Goal: Find specific page/section: Find specific page/section

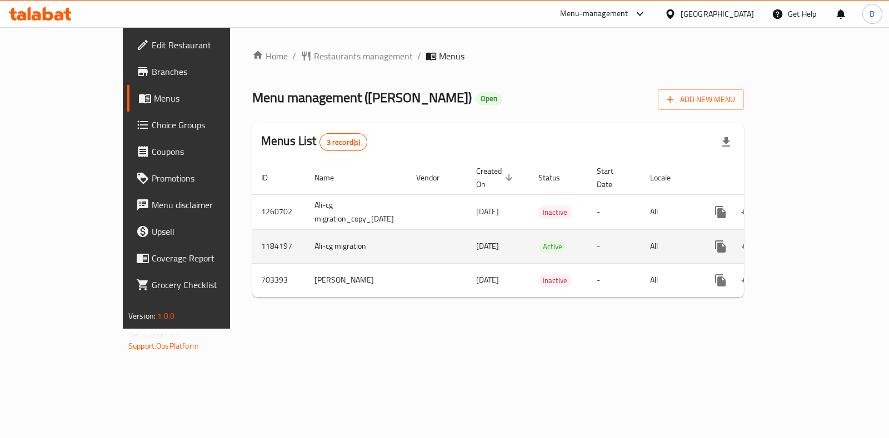
click at [806, 242] on icon "enhanced table" at bounding box center [801, 247] width 10 height 10
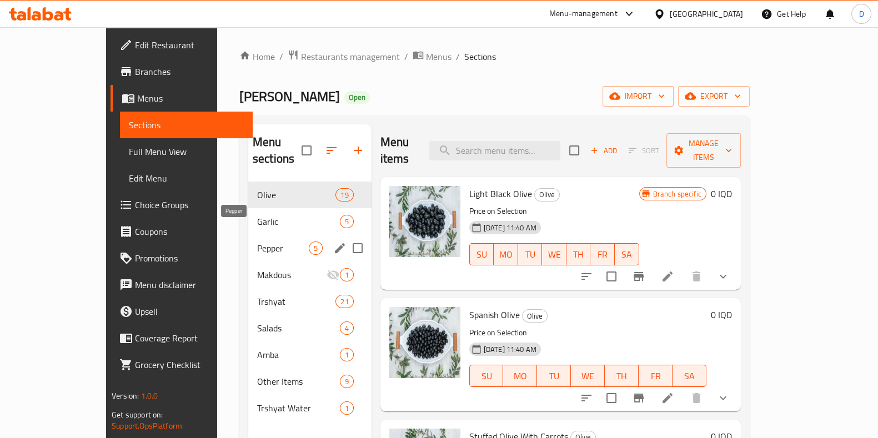
click at [261, 235] on div "Pepper 5" at bounding box center [309, 248] width 123 height 27
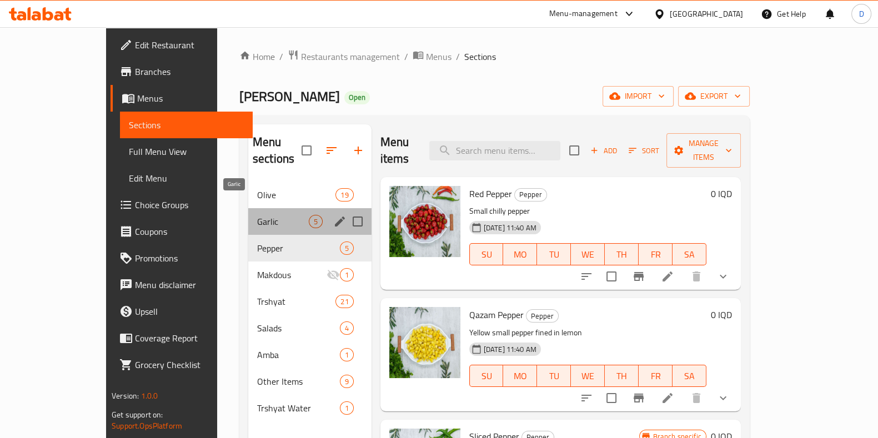
click at [257, 215] on span "Garlic" at bounding box center [283, 221] width 52 height 13
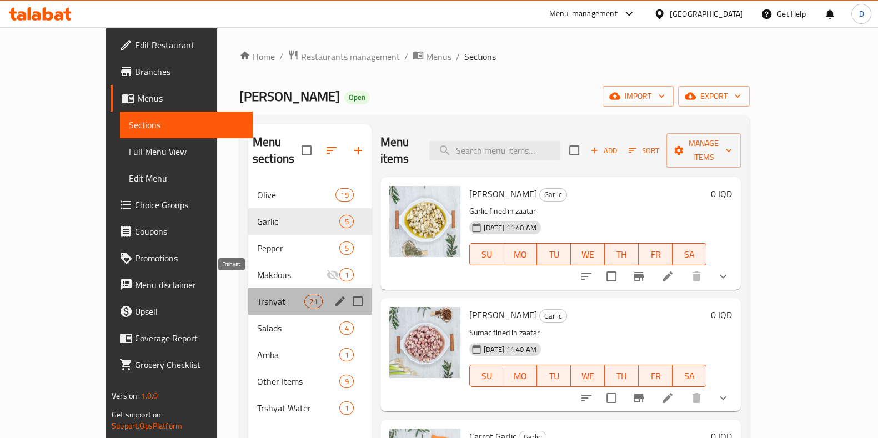
click at [257, 295] on span "Trshyat" at bounding box center [280, 301] width 47 height 13
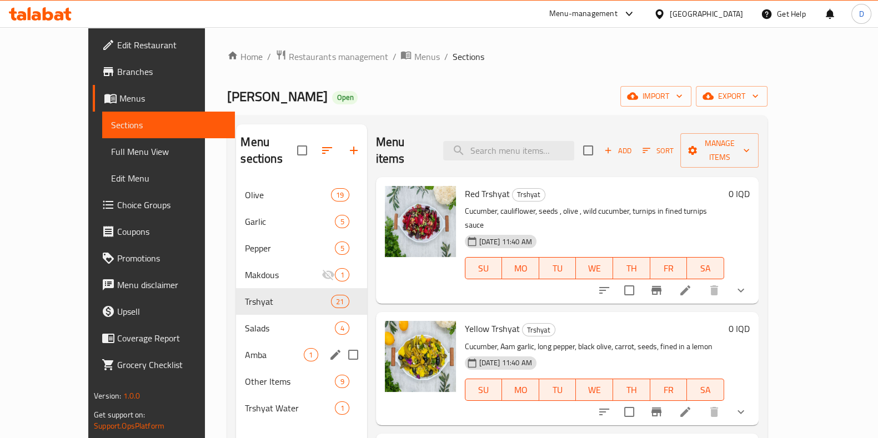
click at [245, 348] on span "Amba" at bounding box center [274, 354] width 59 height 13
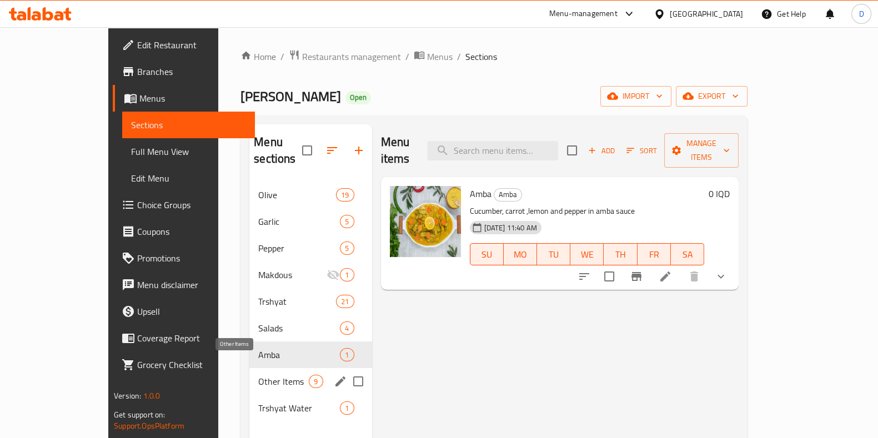
click at [258, 375] on span "Other Items" at bounding box center [283, 381] width 51 height 13
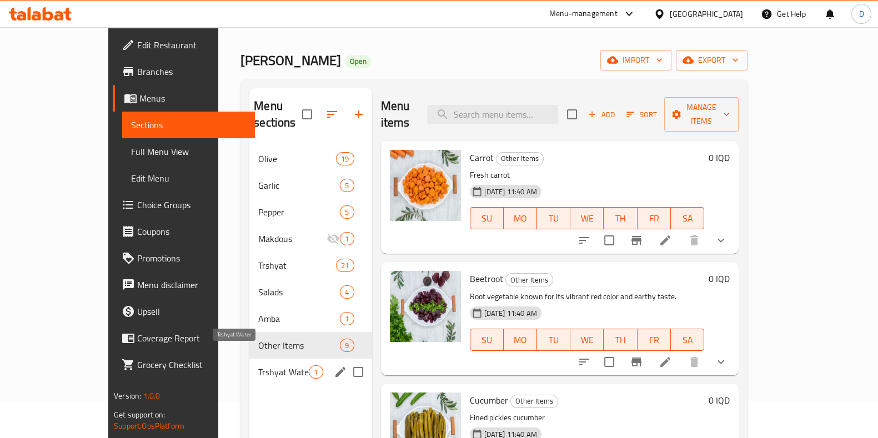
scroll to position [36, 0]
click at [258, 366] on span "Trshyat Water" at bounding box center [283, 372] width 51 height 13
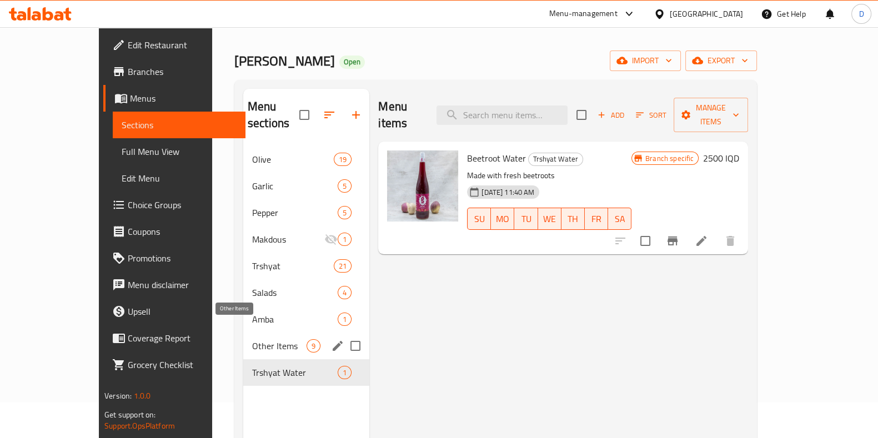
click at [243, 306] on div "Amba 1" at bounding box center [306, 319] width 126 height 27
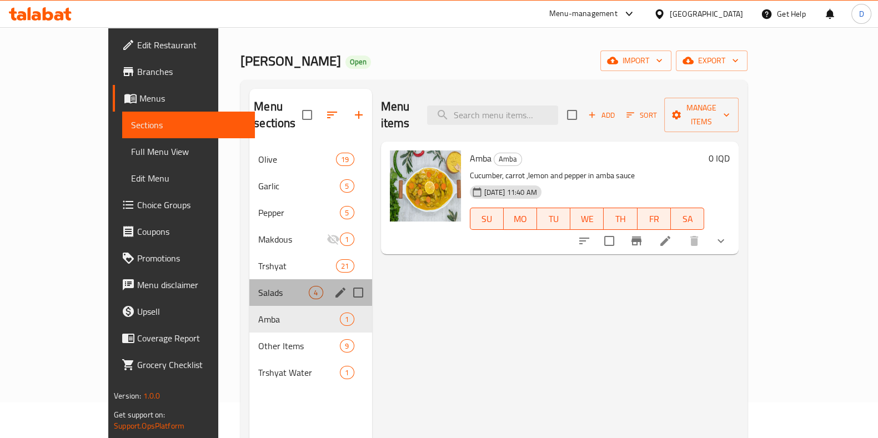
click at [249, 279] on div "Salads 4" at bounding box center [310, 292] width 122 height 27
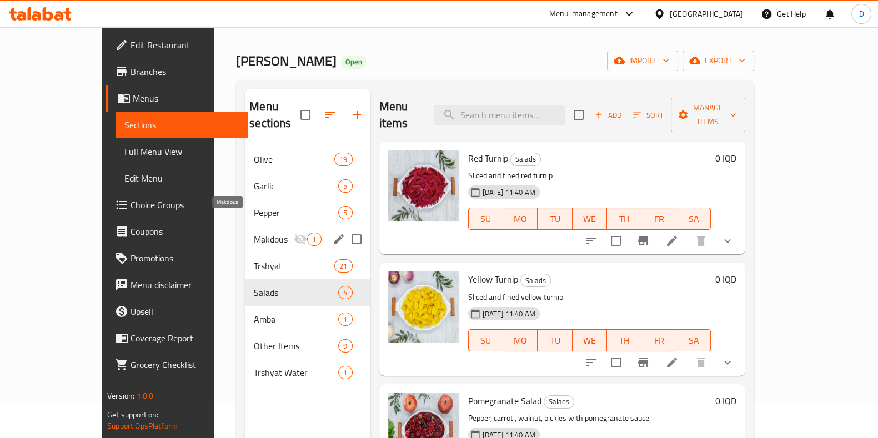
click at [254, 233] on span "Makdous" at bounding box center [274, 239] width 40 height 13
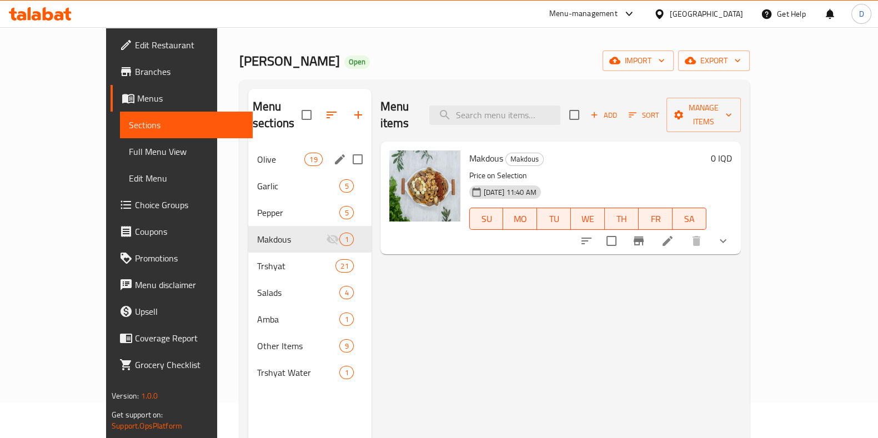
scroll to position [34, 0]
click at [252, 147] on div "Olive 19" at bounding box center [309, 160] width 123 height 27
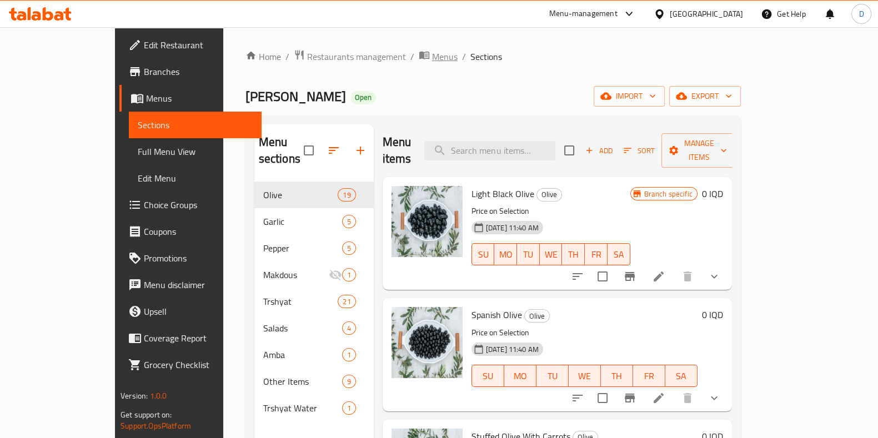
click at [432, 50] on span "Menus" at bounding box center [445, 56] width 26 height 13
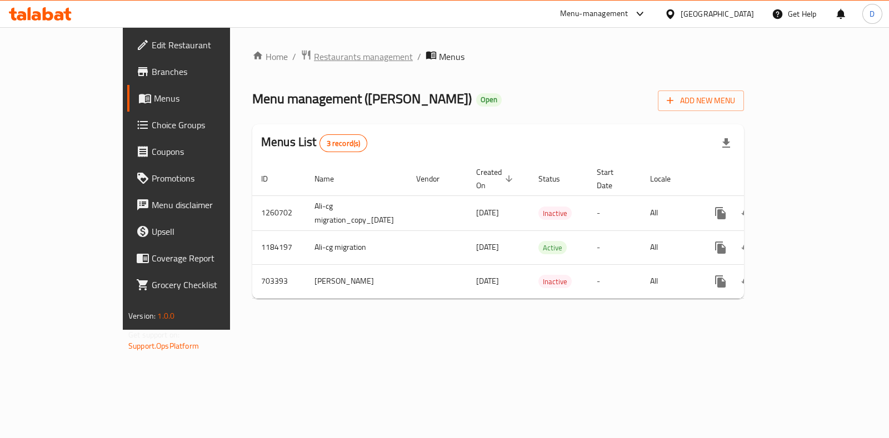
click at [314, 54] on span "Restaurants management" at bounding box center [363, 56] width 99 height 13
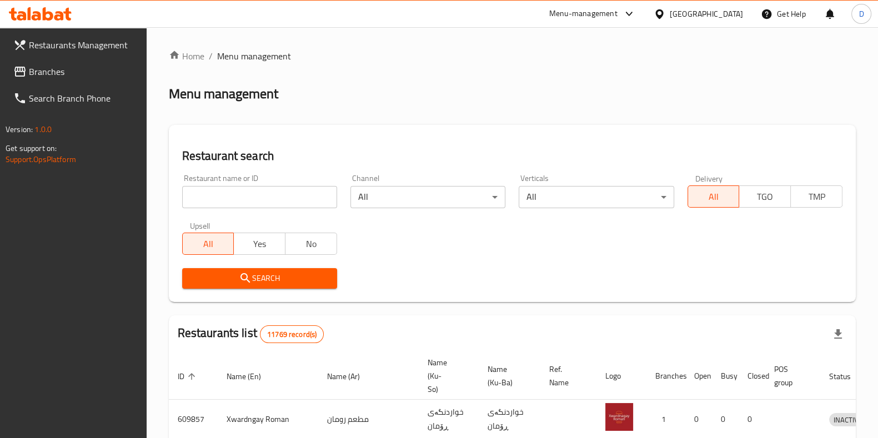
click at [244, 226] on div "All Yes No" at bounding box center [259, 238] width 155 height 33
click at [251, 193] on input "search" at bounding box center [259, 197] width 155 height 22
type input "h"
type input "othman"
click button "Search" at bounding box center [259, 278] width 155 height 21
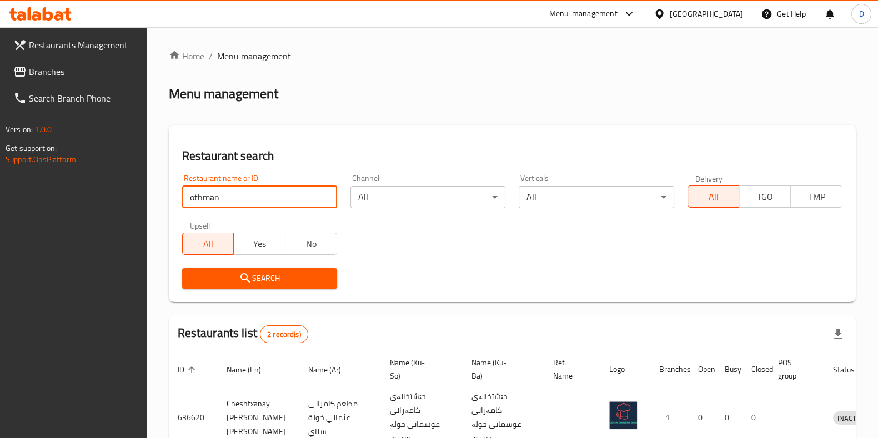
scroll to position [119, 0]
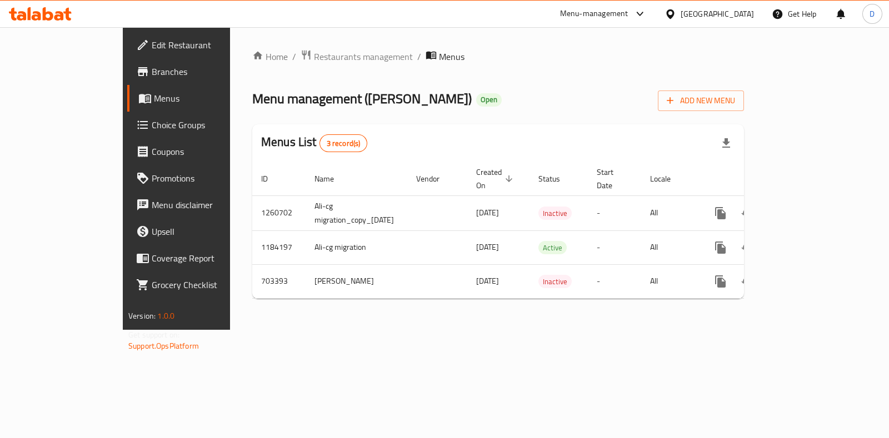
click at [152, 66] on span "Branches" at bounding box center [207, 71] width 111 height 13
